Goal: Find specific page/section: Find specific page/section

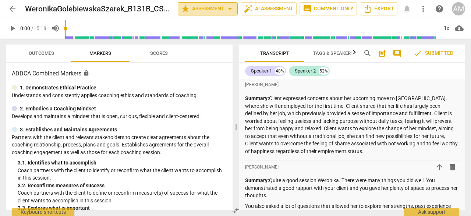
click at [230, 8] on span "arrow_drop_down" at bounding box center [230, 8] width 9 height 9
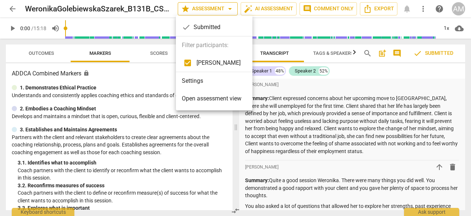
click at [230, 8] on div at bounding box center [235, 108] width 471 height 216
